Goal: Task Accomplishment & Management: Use online tool/utility

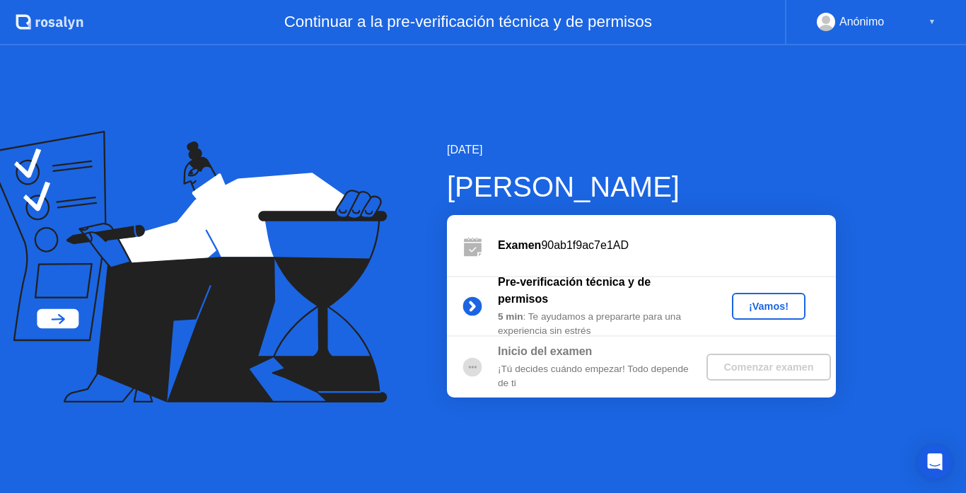
click at [585, 383] on div "¡Tú decides cuándo empezar! Todo depende de ti" at bounding box center [600, 376] width 204 height 29
click at [468, 303] on circle at bounding box center [472, 305] width 19 height 19
click at [762, 307] on div "¡Vamos!" at bounding box center [768, 305] width 62 height 11
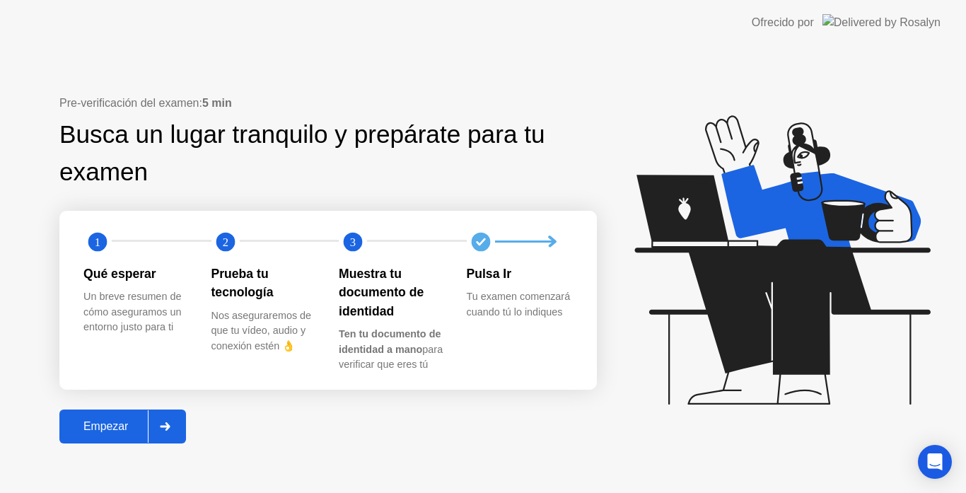
click at [125, 433] on div "Empezar" at bounding box center [106, 426] width 84 height 13
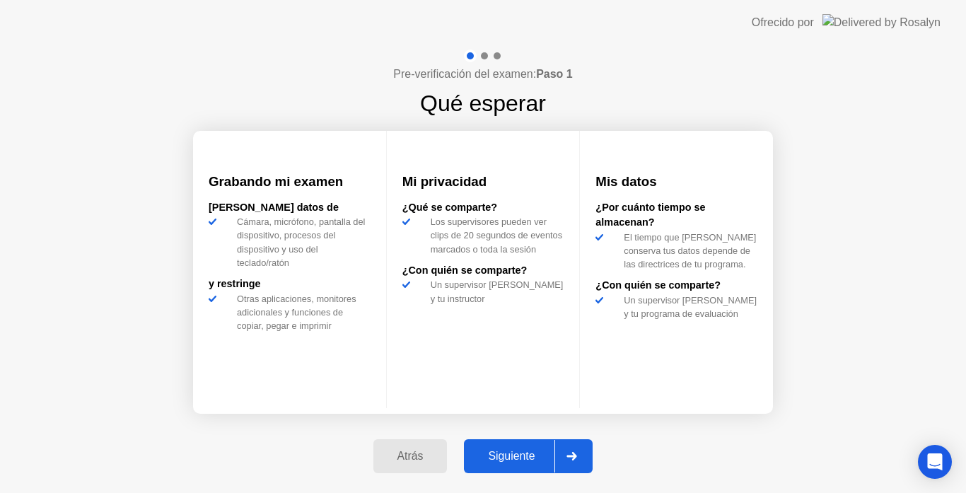
click at [528, 460] on div "Siguiente" at bounding box center [511, 456] width 86 height 13
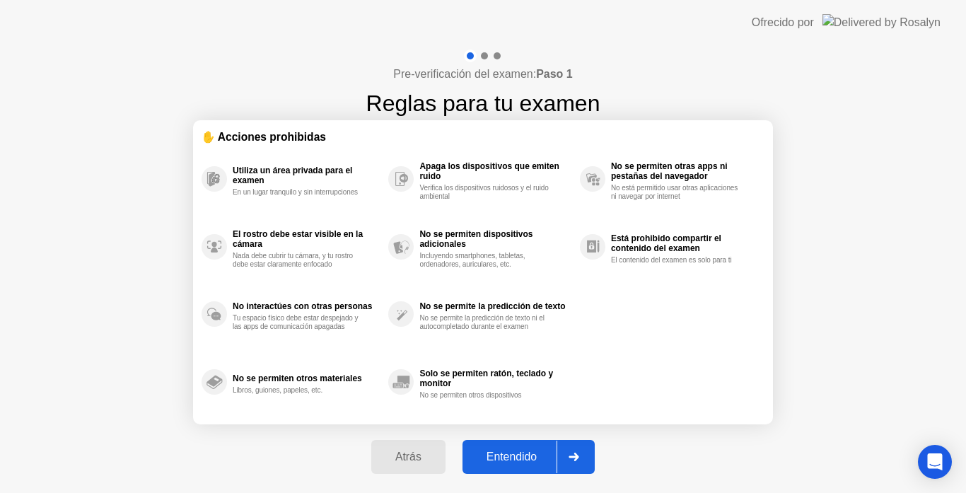
click at [528, 460] on div "Entendido" at bounding box center [512, 456] width 90 height 13
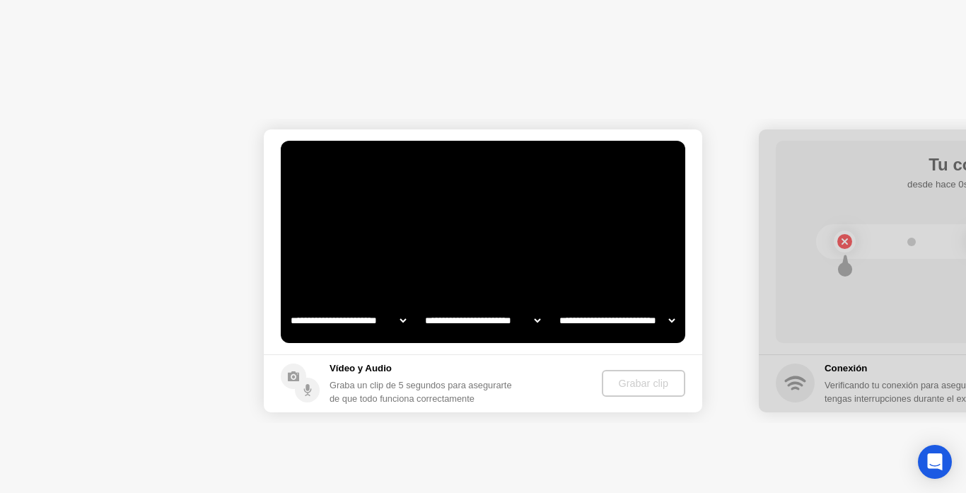
select select "**********"
select select "*******"
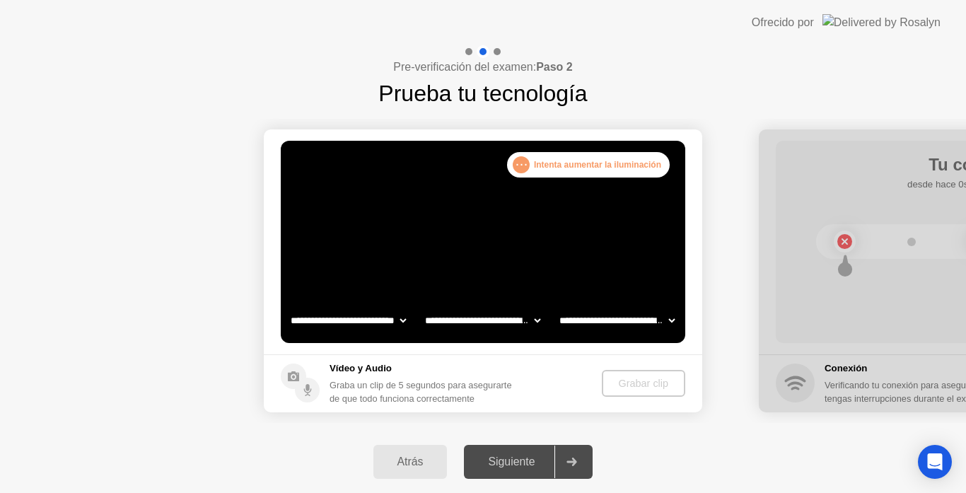
click at [523, 465] on div "Siguiente" at bounding box center [511, 461] width 86 height 13
click at [525, 463] on div "Siguiente" at bounding box center [511, 461] width 86 height 13
click at [283, 369] on circle at bounding box center [293, 375] width 25 height 25
click at [291, 376] on icon at bounding box center [293, 376] width 11 height 10
click at [432, 375] on div "Vídeo y Audio Graba un clip de 5 segundos para asegurarte de que todo funciona …" at bounding box center [423, 383] width 189 height 44
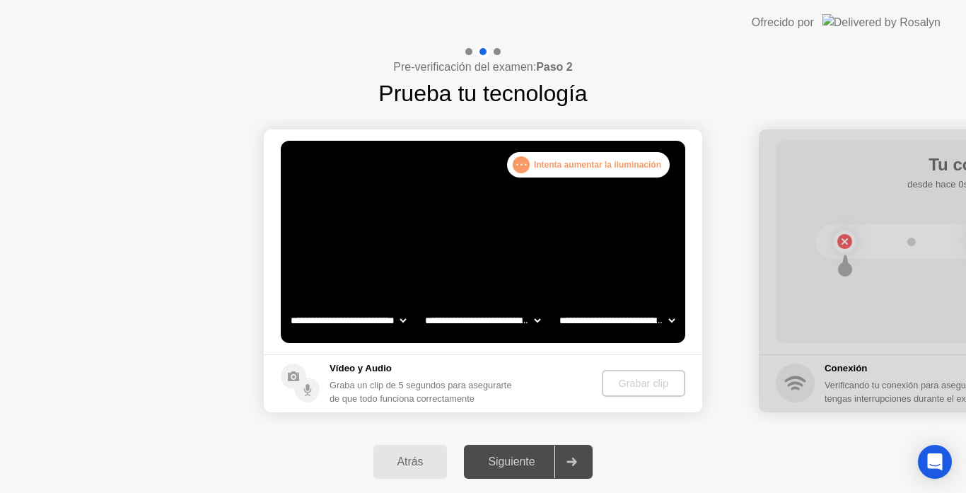
click at [517, 158] on div ". . ." at bounding box center [521, 164] width 17 height 17
click at [526, 168] on div ". . ." at bounding box center [521, 164] width 17 height 17
click at [565, 170] on div ". . . Intenta aumentar la iluminación" at bounding box center [588, 164] width 163 height 25
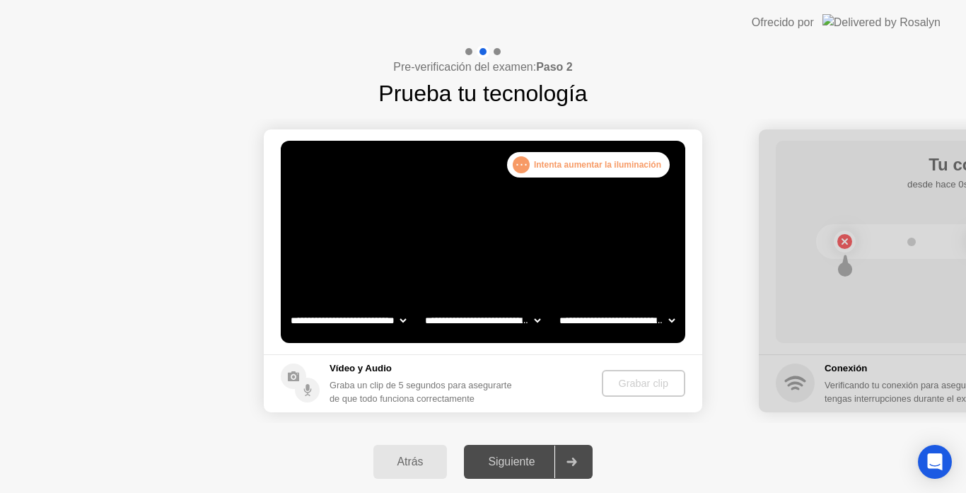
click at [565, 170] on div ". . . Intenta aumentar la iluminación" at bounding box center [588, 164] width 163 height 25
click at [549, 458] on div "Siguiente" at bounding box center [511, 461] width 86 height 13
click at [612, 170] on div ". . . Intenta aumentar la iluminación" at bounding box center [588, 164] width 163 height 25
click at [658, 312] on select "**********" at bounding box center [616, 320] width 121 height 28
click at [512, 320] on select "**********" at bounding box center [482, 320] width 121 height 28
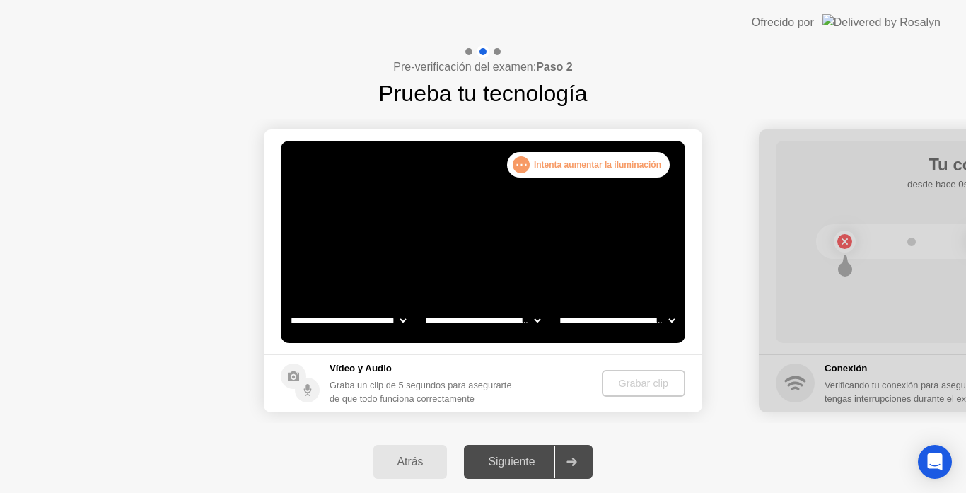
click at [393, 320] on select "**********" at bounding box center [348, 320] width 121 height 28
click at [624, 386] on div "Grabar clip" at bounding box center [643, 383] width 72 height 11
click at [543, 464] on div "Siguiente" at bounding box center [511, 461] width 86 height 13
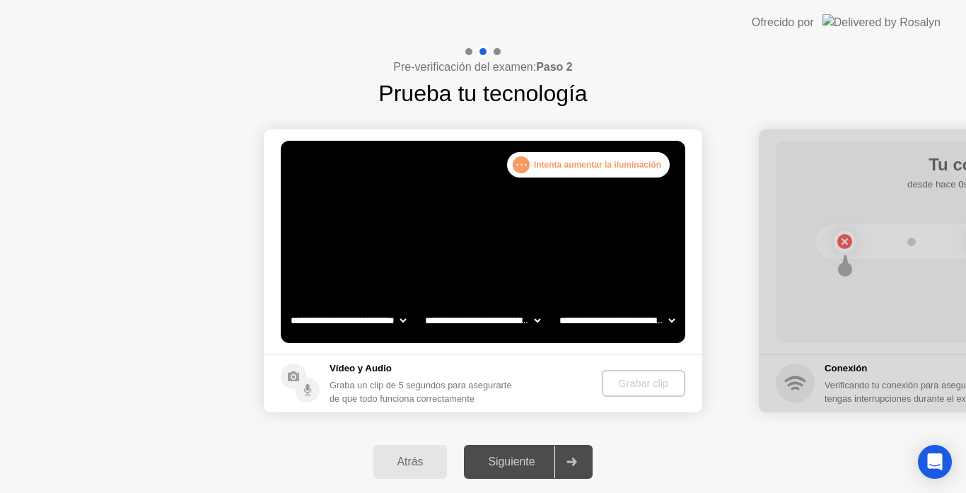
click at [543, 464] on div "Siguiente" at bounding box center [511, 461] width 86 height 13
click at [527, 160] on div ". . ." at bounding box center [521, 164] width 17 height 17
click at [568, 469] on div at bounding box center [571, 461] width 34 height 33
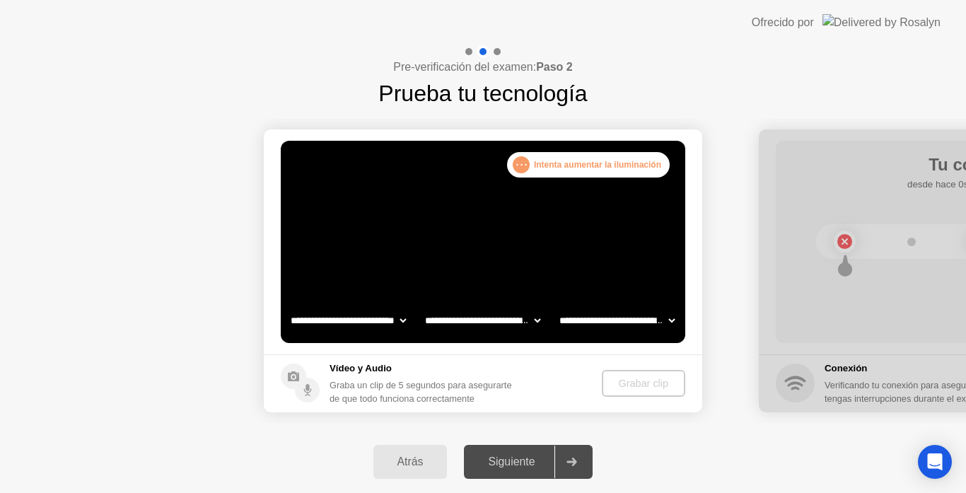
click at [568, 469] on div at bounding box center [571, 461] width 34 height 33
click at [584, 158] on div ". . . Intenta aumentar la iluminación" at bounding box center [588, 164] width 163 height 25
click at [837, 247] on div at bounding box center [978, 270] width 438 height 283
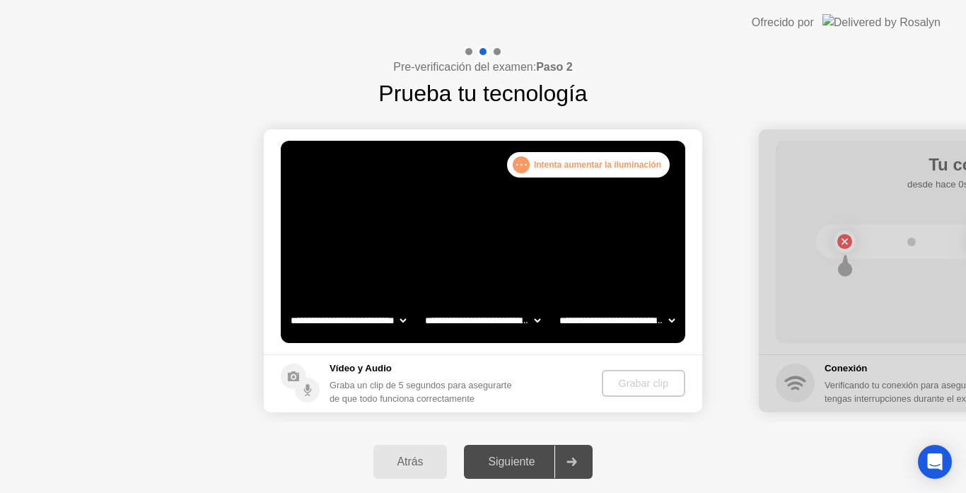
click at [837, 247] on div at bounding box center [978, 270] width 438 height 283
click at [299, 380] on icon at bounding box center [293, 376] width 11 height 10
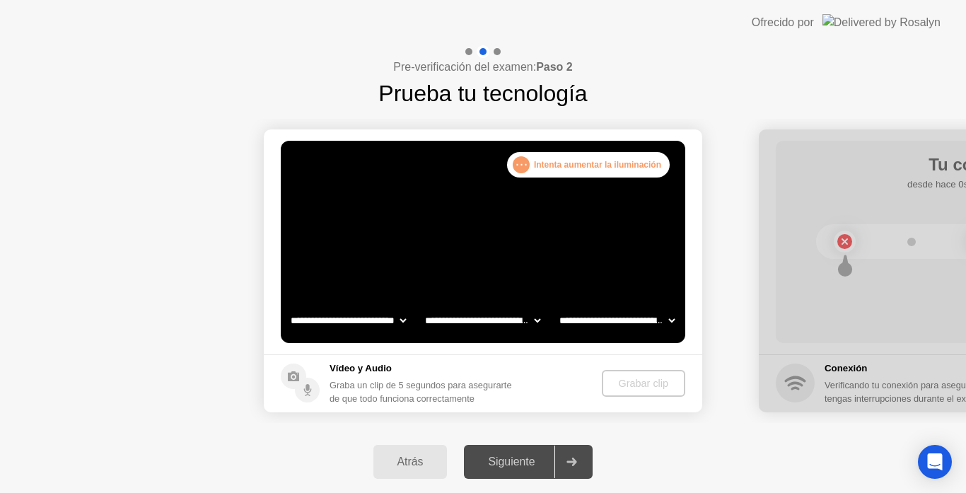
click at [299, 380] on icon at bounding box center [293, 376] width 11 height 10
click at [639, 387] on div "Grabar clip" at bounding box center [643, 383] width 72 height 11
